Goal: Task Accomplishment & Management: Manage account settings

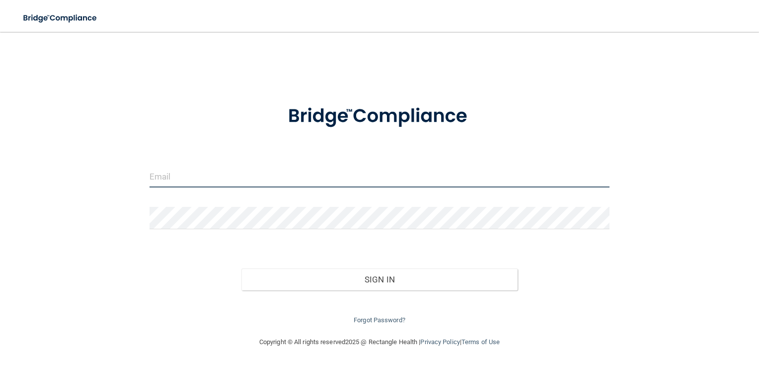
click at [249, 175] on input "email" at bounding box center [380, 176] width 461 height 22
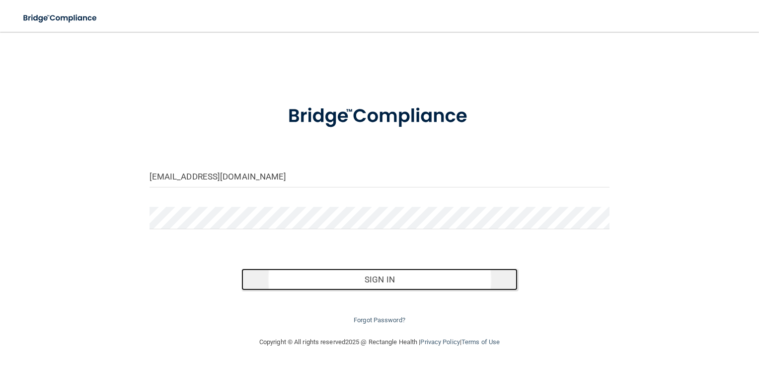
click at [387, 276] on button "Sign In" at bounding box center [380, 279] width 276 height 22
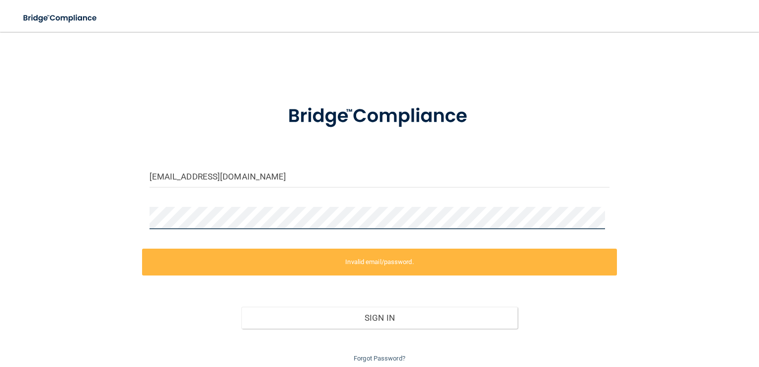
click at [114, 229] on div "[EMAIL_ADDRESS][DOMAIN_NAME] Invalid email/password. You don't have permission …" at bounding box center [380, 203] width 720 height 323
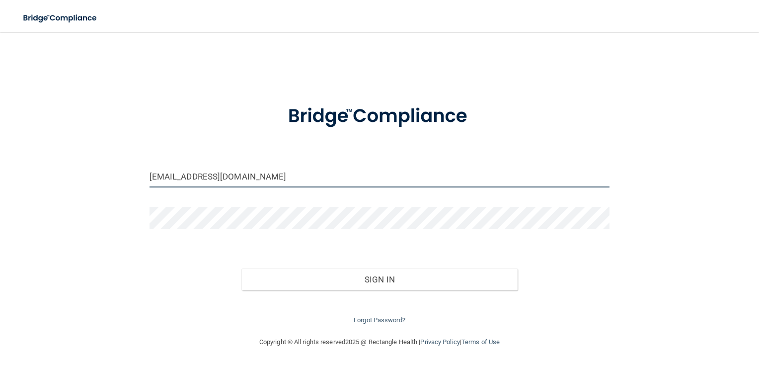
drag, startPoint x: 270, startPoint y: 177, endPoint x: 107, endPoint y: 179, distance: 163.5
click at [107, 179] on div "[EMAIL_ADDRESS][DOMAIN_NAME] Invalid email/password. You don't have permission …" at bounding box center [380, 184] width 720 height 284
click at [275, 176] on input "[EMAIL_ADDRESS][DOMAIN_NAME]" at bounding box center [380, 176] width 461 height 22
drag, startPoint x: 275, startPoint y: 176, endPoint x: 147, endPoint y: 180, distance: 128.3
click at [147, 180] on div "[EMAIL_ADDRESS][DOMAIN_NAME]" at bounding box center [380, 180] width 476 height 30
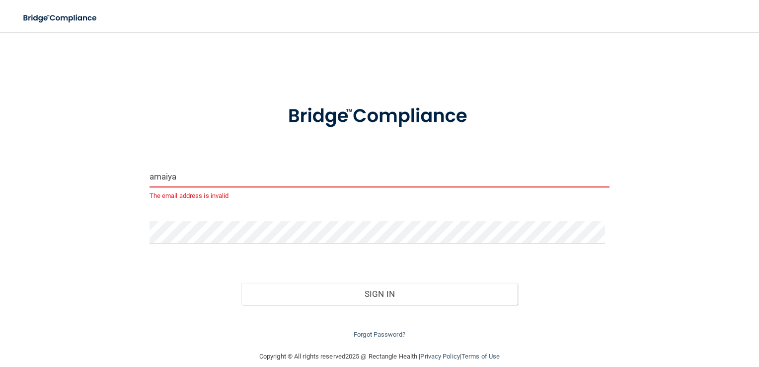
type input "[EMAIL_ADDRESS][DOMAIN_NAME]"
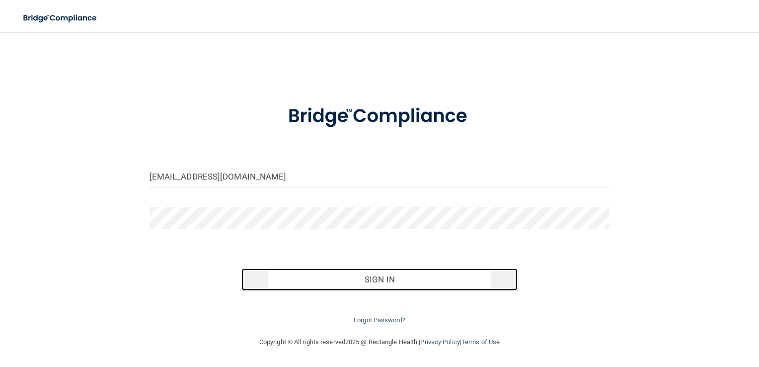
click at [310, 278] on button "Sign In" at bounding box center [380, 279] width 276 height 22
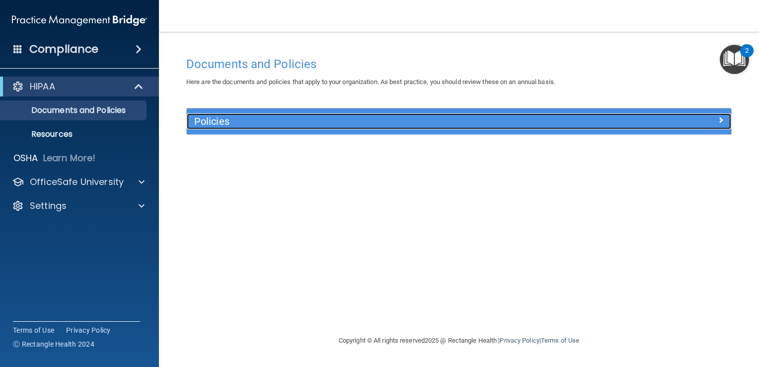
click at [294, 128] on div "Policies" at bounding box center [391, 121] width 409 height 16
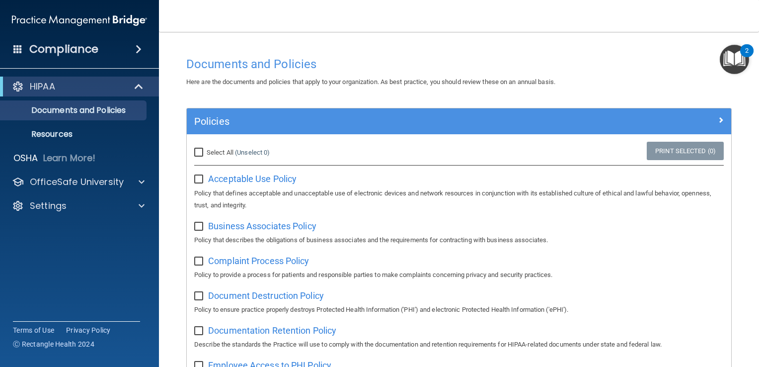
click at [133, 95] on div "HIPAA" at bounding box center [79, 87] width 159 height 20
click at [132, 90] on div at bounding box center [139, 87] width 24 height 12
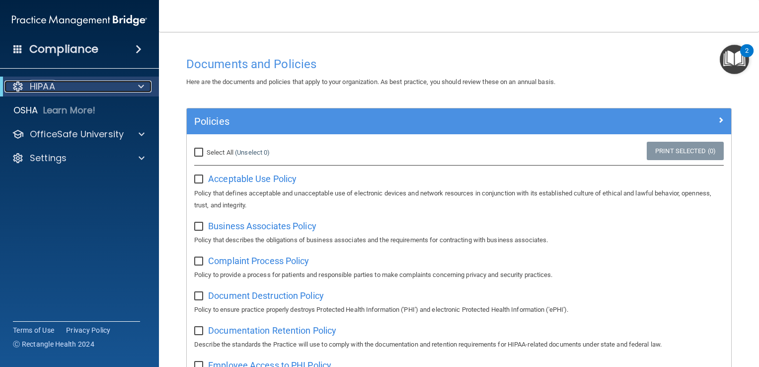
click at [132, 90] on div at bounding box center [139, 87] width 24 height 12
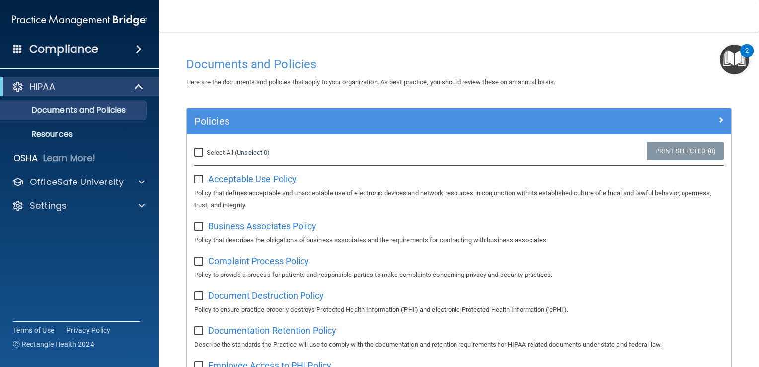
click at [245, 178] on span "Acceptable Use Policy" at bounding box center [252, 178] width 88 height 10
click at [108, 58] on div "Compliance" at bounding box center [79, 49] width 159 height 22
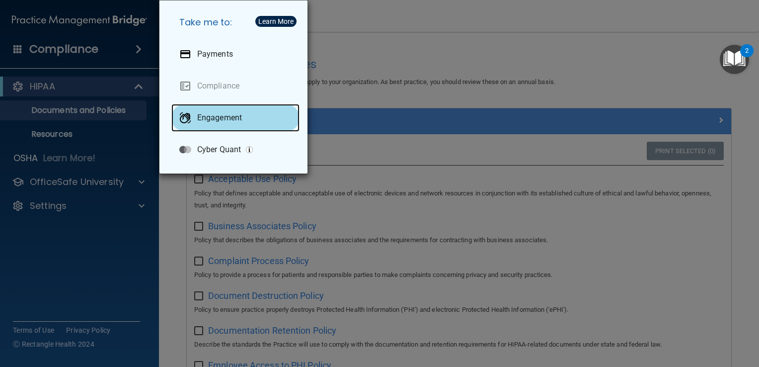
click at [261, 113] on div "Engagement" at bounding box center [235, 118] width 128 height 28
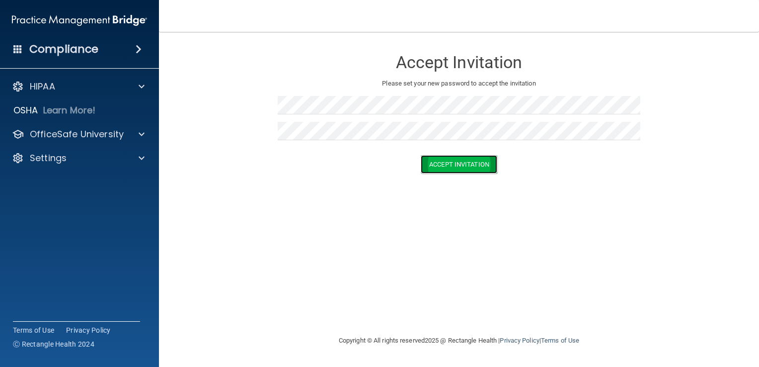
click at [483, 166] on button "Accept Invitation" at bounding box center [459, 164] width 77 height 18
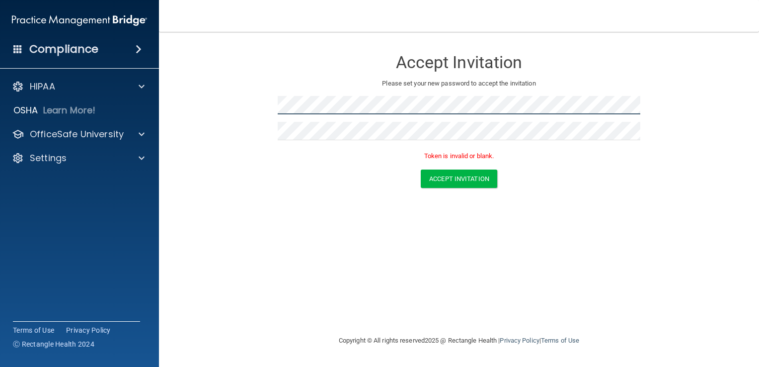
click at [262, 106] on form "Accept Invitation Please set your new password to accept the invitation Token i…" at bounding box center [459, 121] width 561 height 158
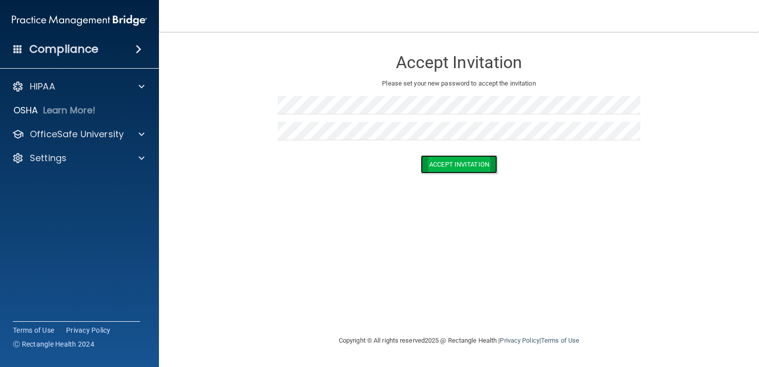
click at [430, 164] on button "Accept Invitation" at bounding box center [459, 164] width 77 height 18
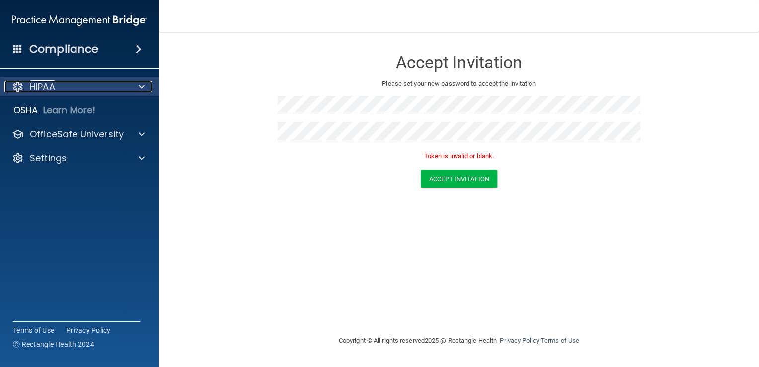
click at [91, 81] on div "HIPAA" at bounding box center [65, 87] width 123 height 12
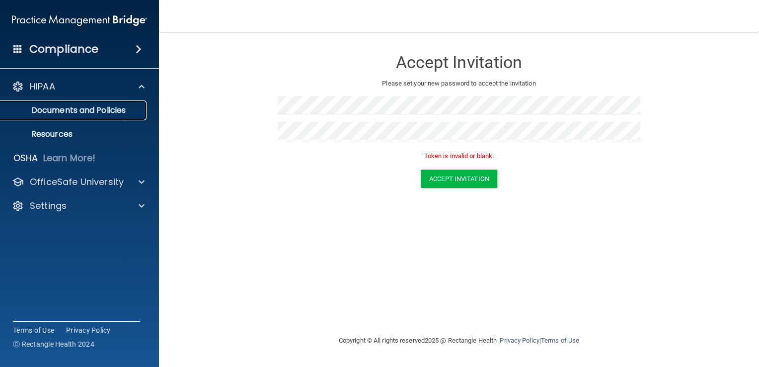
click at [92, 112] on p "Documents and Policies" at bounding box center [74, 110] width 136 height 10
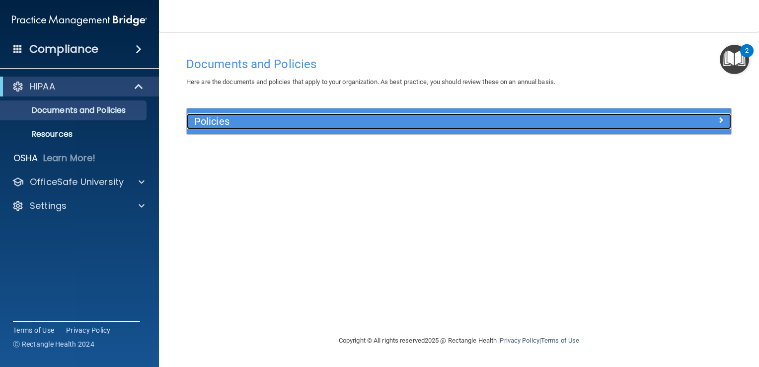
click at [445, 118] on h5 "Policies" at bounding box center [391, 121] width 394 height 11
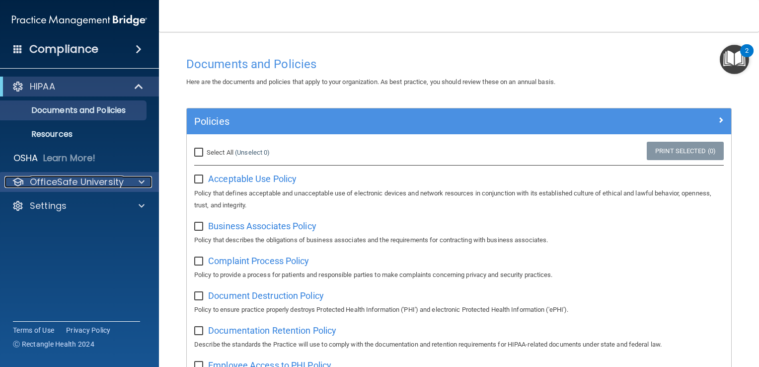
click at [121, 186] on p "OfficeSafe University" at bounding box center [77, 182] width 94 height 12
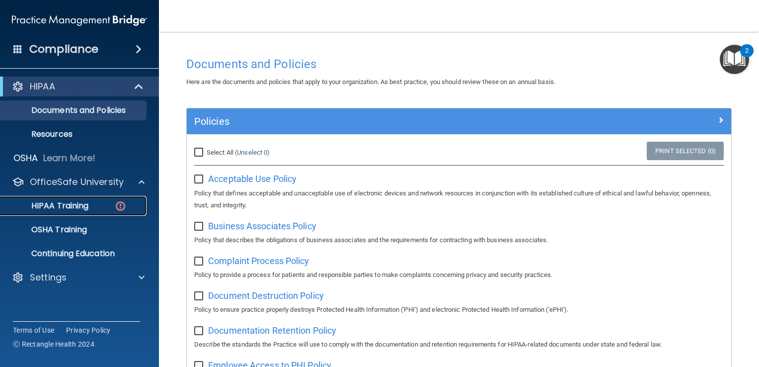
click at [91, 208] on div "HIPAA Training" at bounding box center [74, 206] width 136 height 10
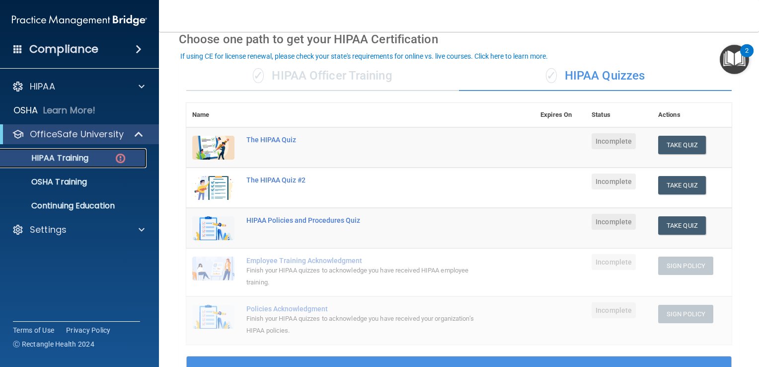
scroll to position [44, 0]
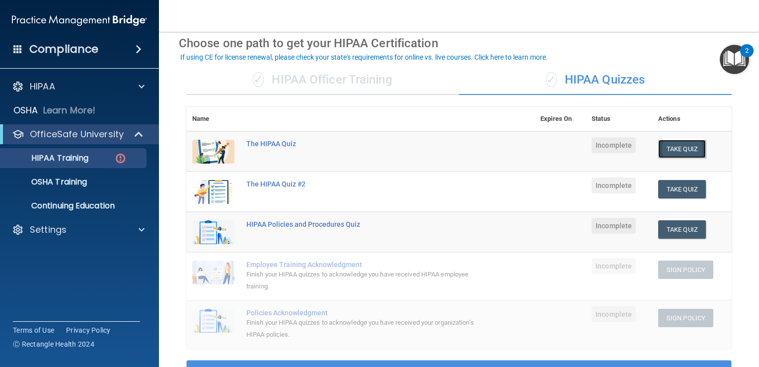
click at [664, 152] on button "Take Quiz" at bounding box center [682, 149] width 48 height 18
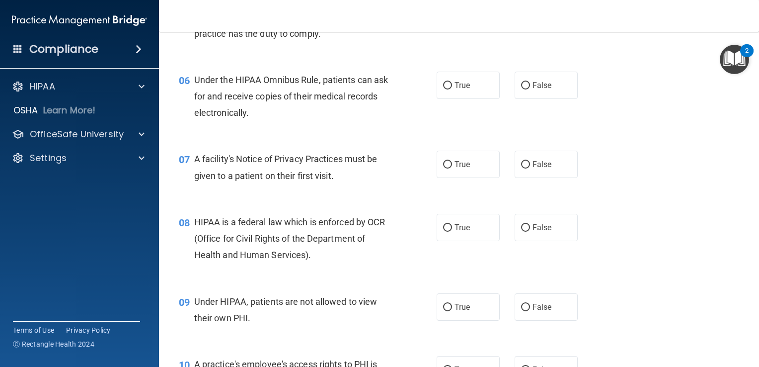
scroll to position [323, 0]
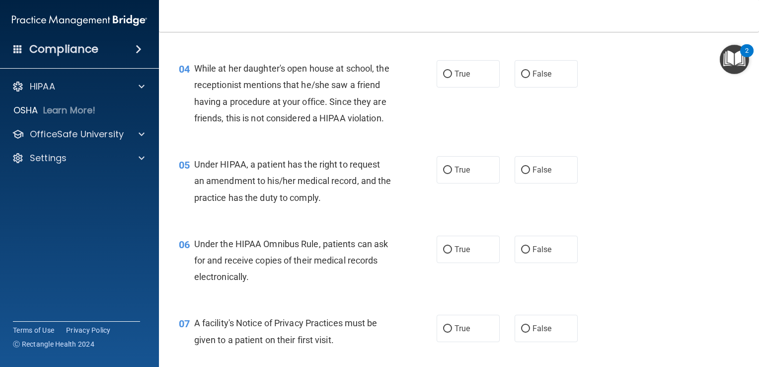
click at [725, 63] on img "Open Resource Center, 2 new notifications" at bounding box center [734, 59] width 29 height 29
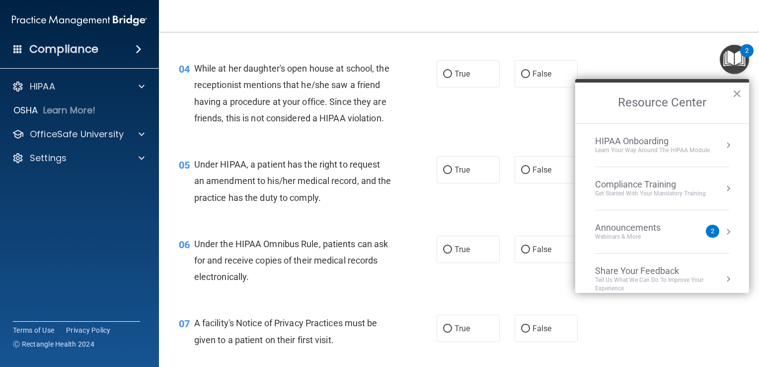
click at [725, 63] on img "Open Resource Center, 2 new notifications" at bounding box center [734, 59] width 29 height 29
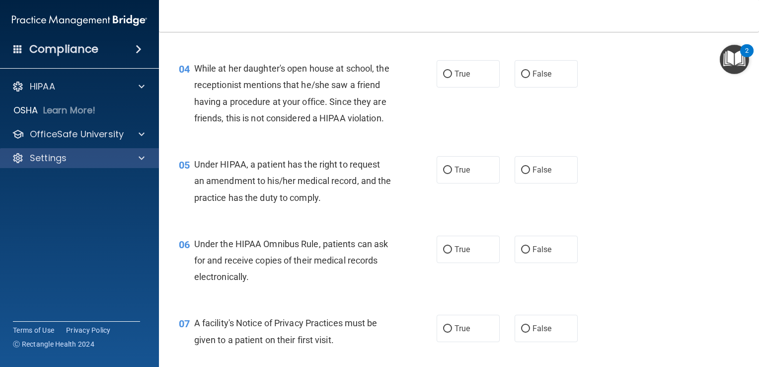
click at [111, 166] on div "Settings" at bounding box center [80, 158] width 160 height 20
click at [106, 162] on div "Settings" at bounding box center [65, 158] width 123 height 12
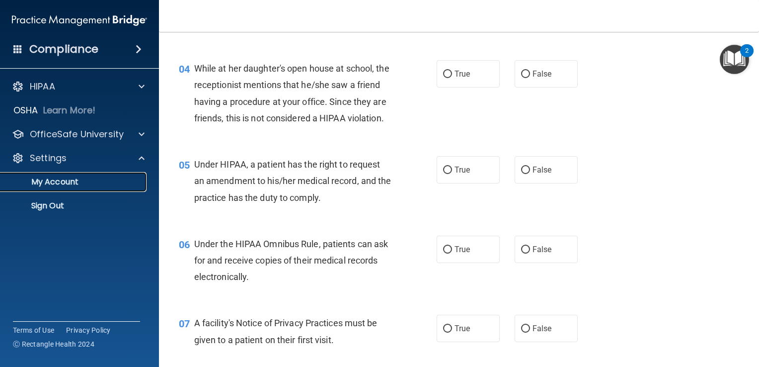
click at [70, 179] on p "My Account" at bounding box center [74, 182] width 136 height 10
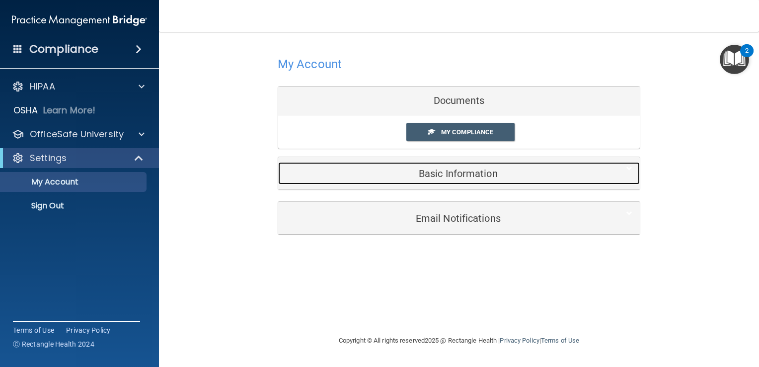
click at [448, 170] on h5 "Basic Information" at bounding box center [444, 173] width 317 height 11
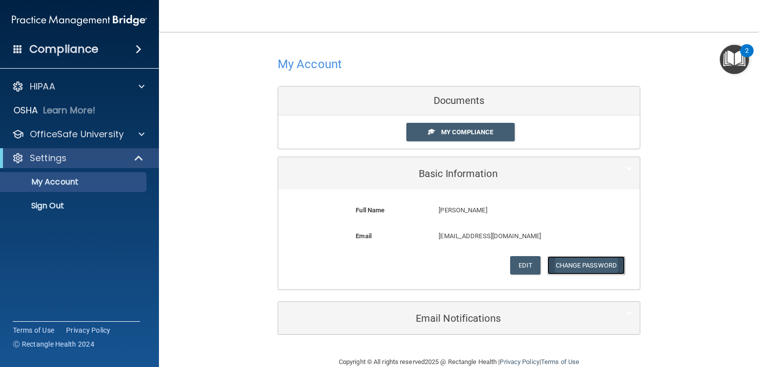
click at [567, 261] on button "Change Password" at bounding box center [587, 265] width 78 height 18
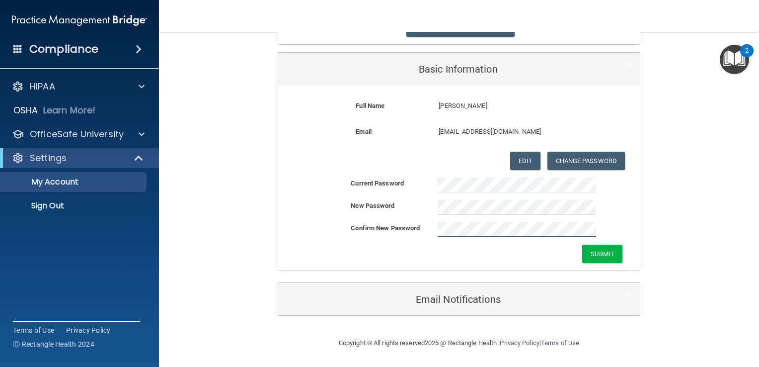
scroll to position [103, 0]
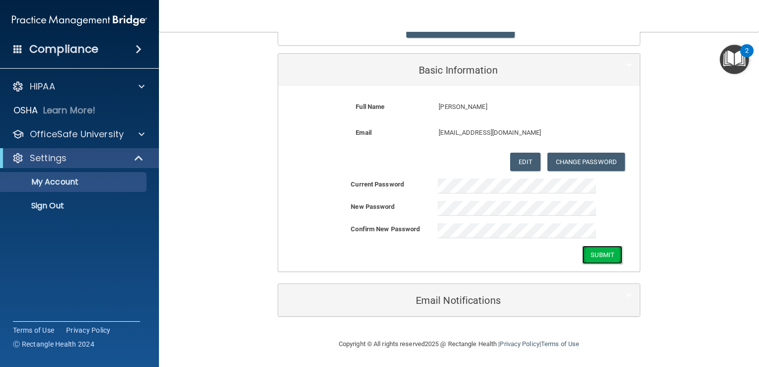
click at [600, 258] on button "Submit" at bounding box center [602, 255] width 40 height 18
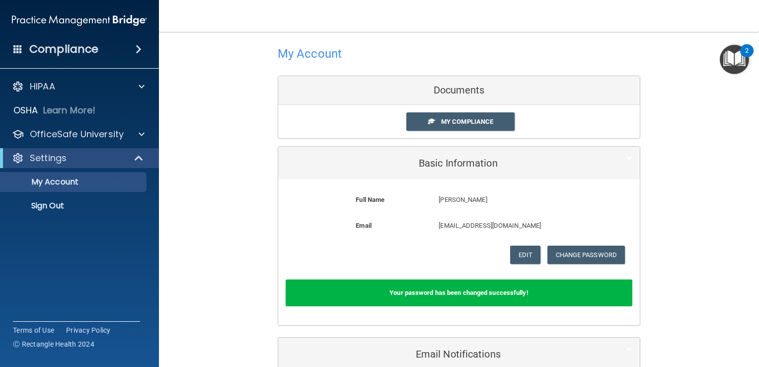
scroll to position [10, 0]
